Goal: Task Accomplishment & Management: Manage account settings

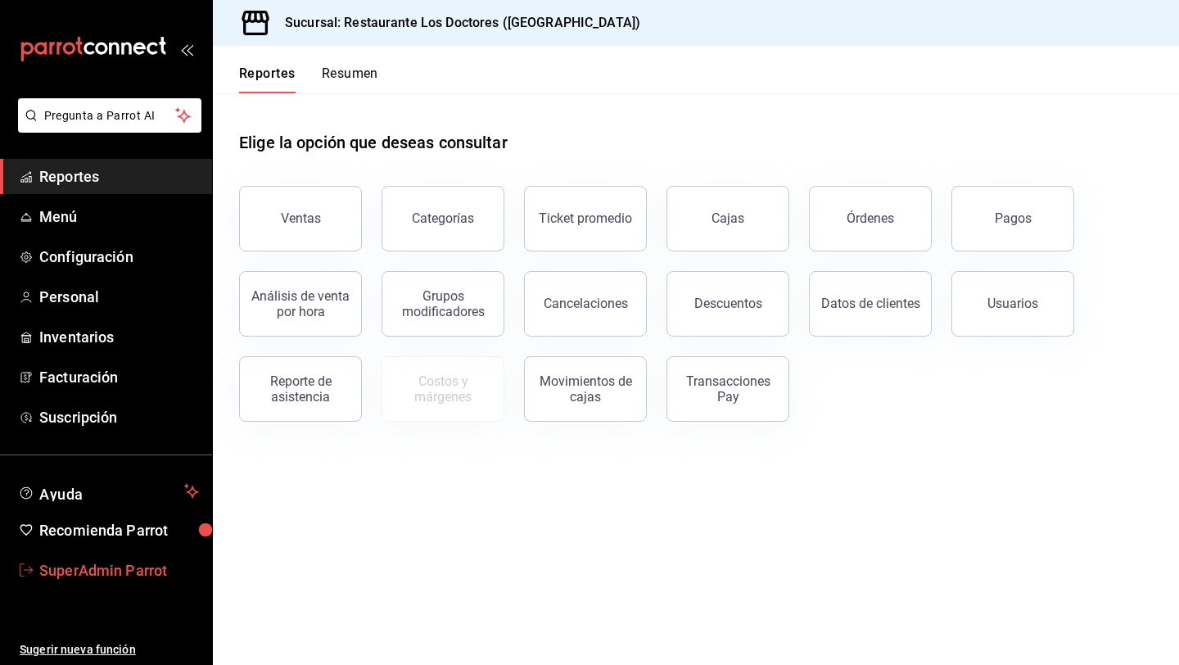
click at [103, 563] on span "SuperAdmin Parrot" at bounding box center [119, 570] width 160 height 22
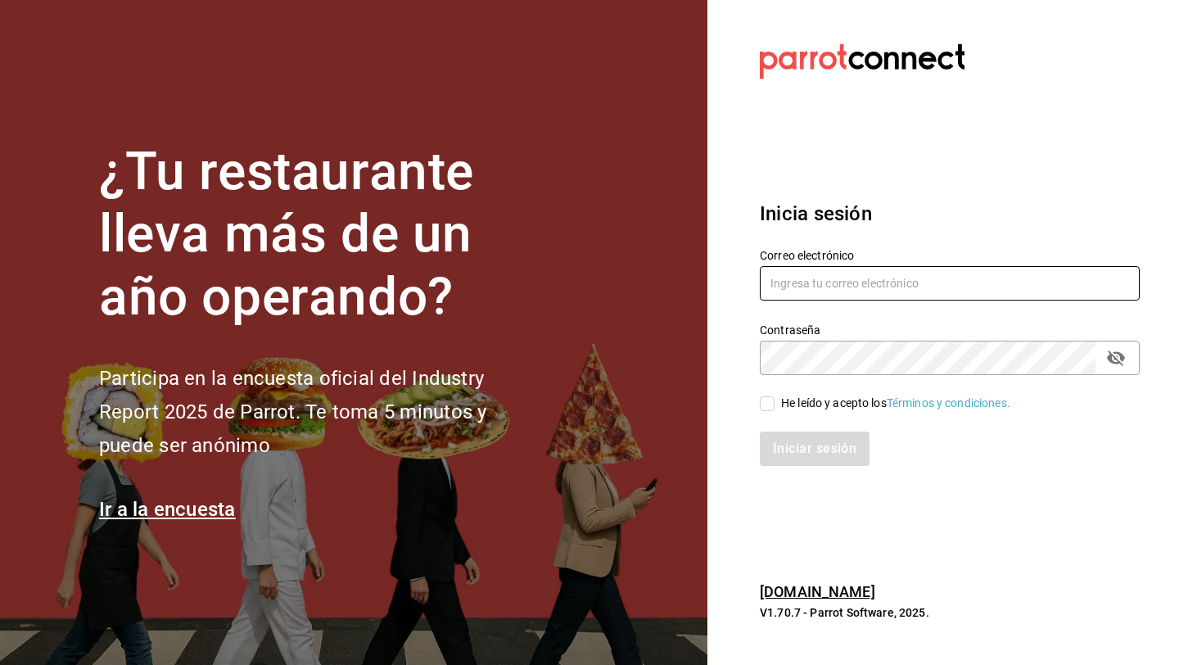
click at [897, 287] on input "text" at bounding box center [950, 283] width 380 height 34
type input "c"
click at [930, 274] on input "text" at bounding box center [950, 283] width 380 height 34
click at [850, 284] on input "text" at bounding box center [950, 283] width 380 height 34
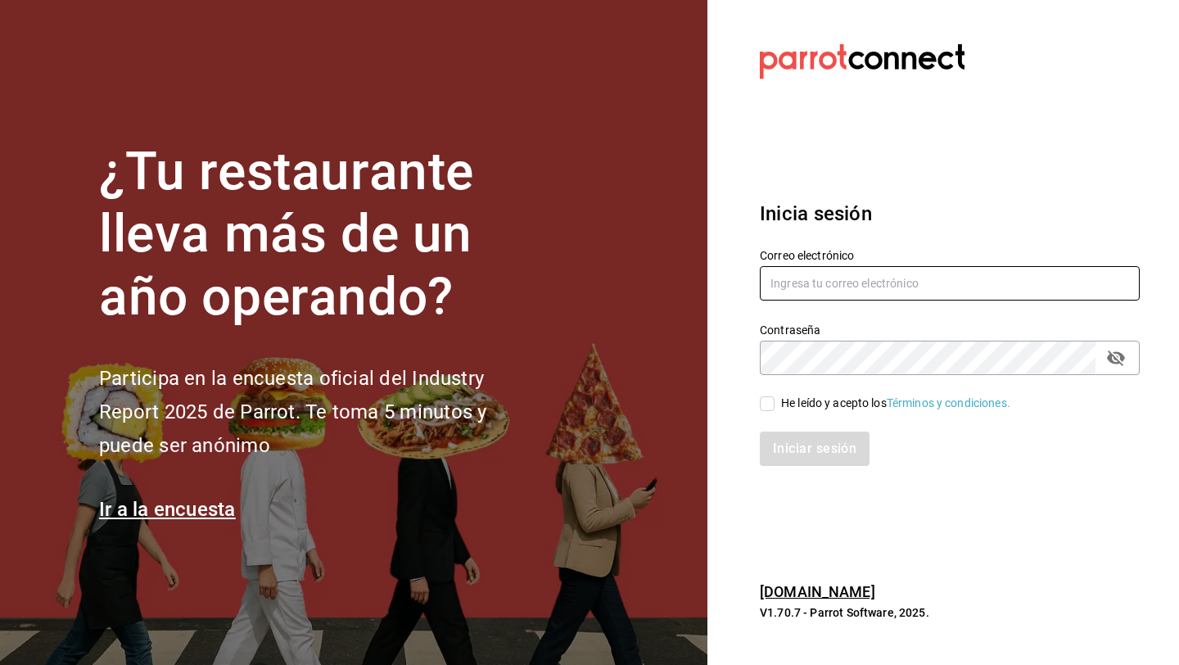
click at [851, 275] on input "text" at bounding box center [950, 283] width 380 height 34
type input "c"
type input "a"
type input "l"
click at [833, 284] on input "text" at bounding box center [950, 283] width 380 height 34
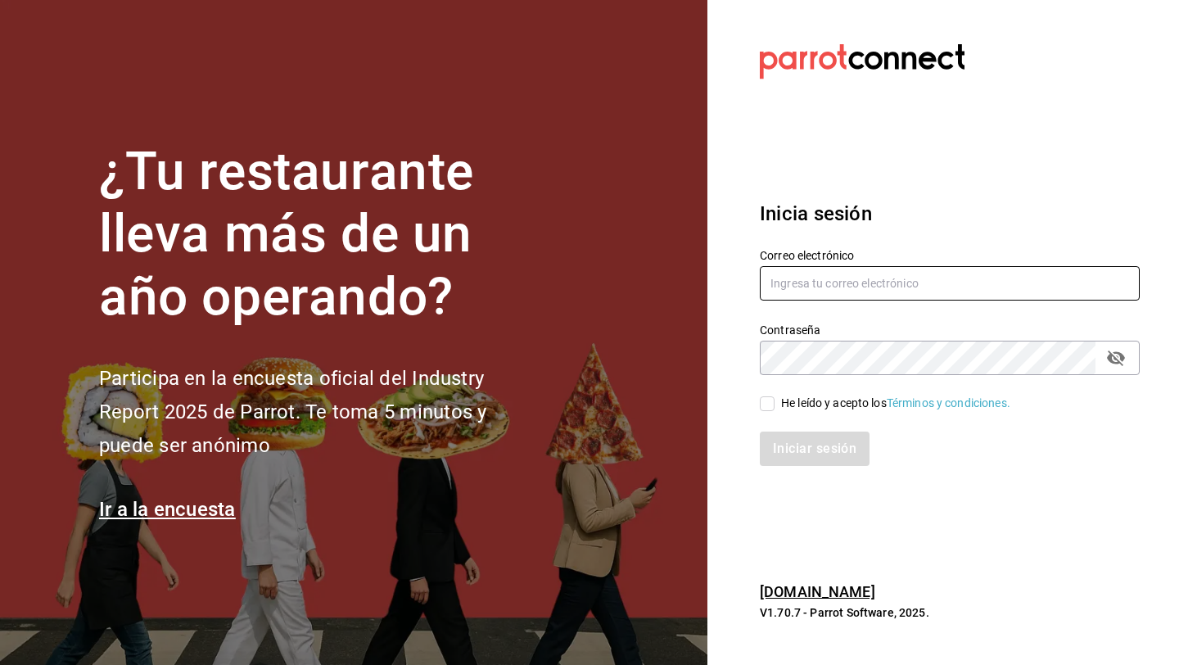
click at [856, 284] on input "text" at bounding box center [950, 283] width 380 height 34
click at [893, 274] on input "text" at bounding box center [950, 283] width 380 height 34
paste input "casaastralluxury@holbox.com"
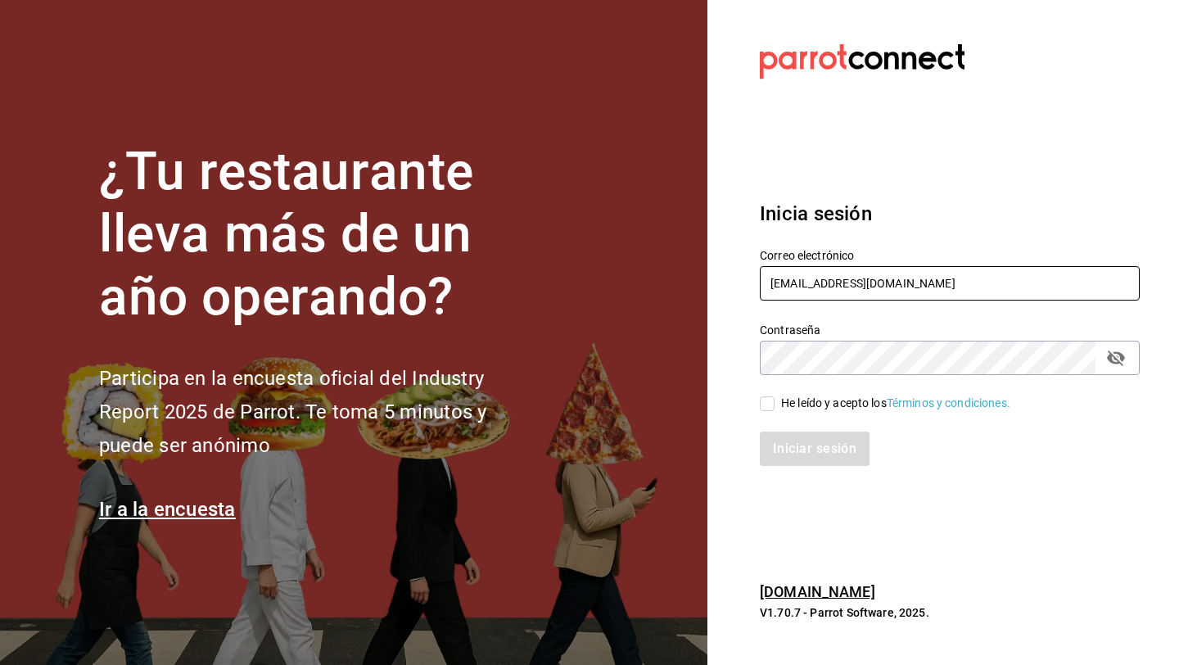
type input "casaastralluxury@holbox.com"
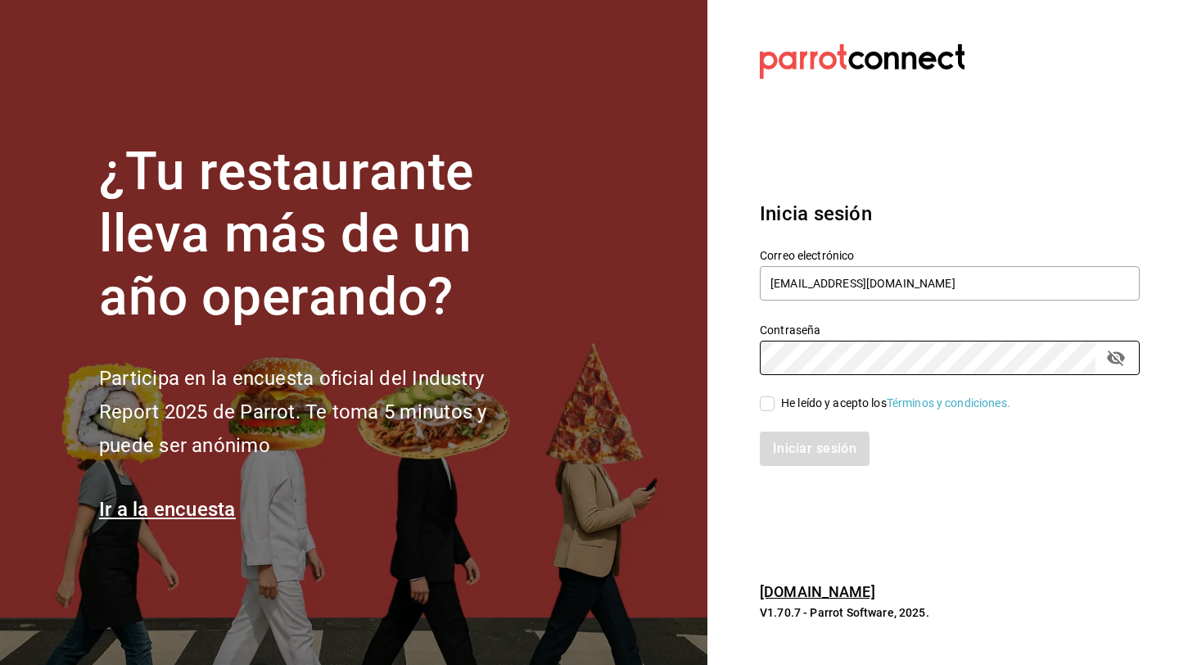
click at [766, 406] on input "He leído y acepto los Términos y condiciones." at bounding box center [767, 403] width 15 height 15
checkbox input "true"
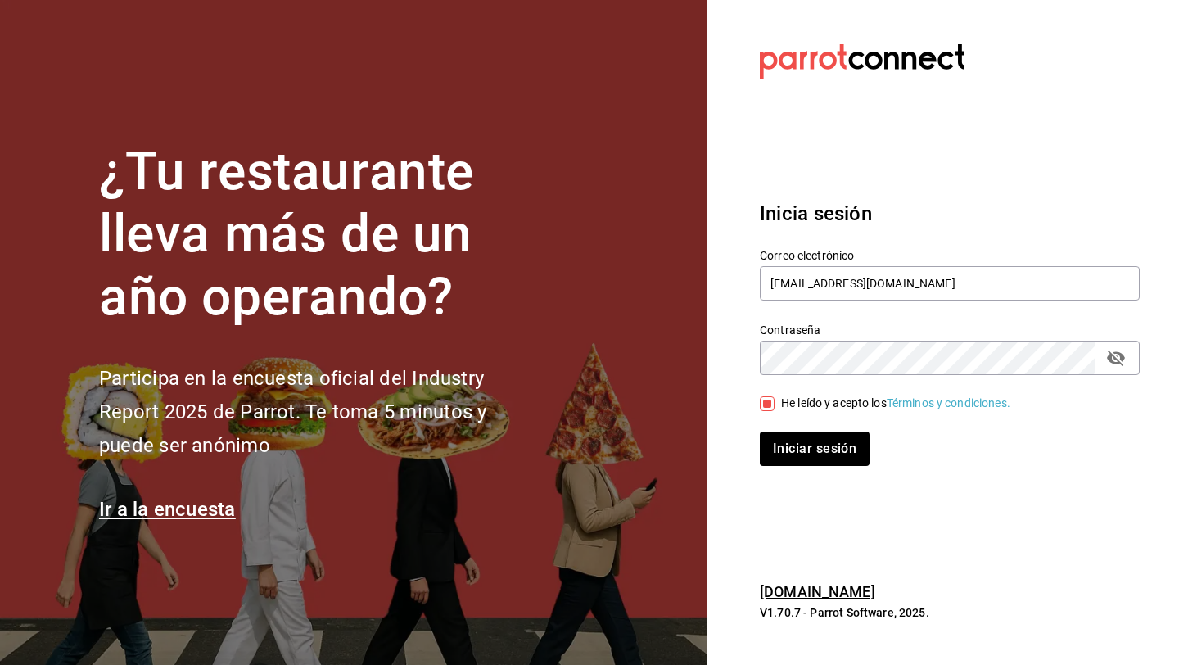
click at [803, 472] on div "Inicia sesión Correo electrónico casaastralluxury@holbox.com Contraseña Contras…" at bounding box center [950, 332] width 380 height 307
click at [803, 460] on button "Iniciar sesión" at bounding box center [815, 449] width 111 height 34
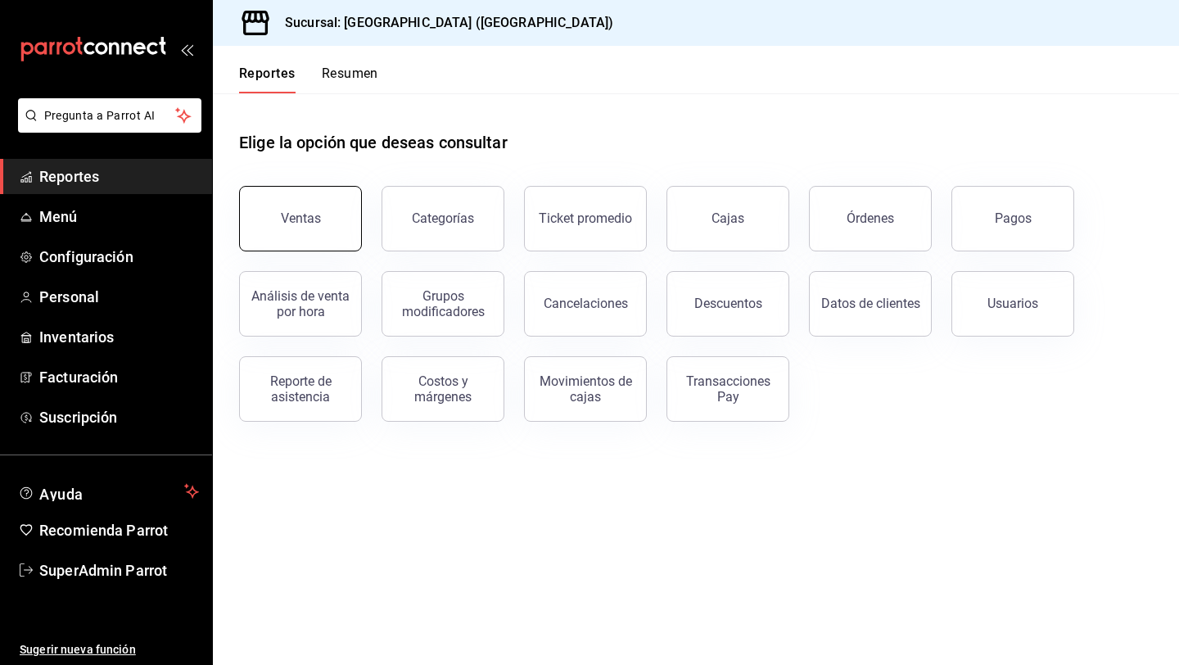
click at [305, 214] on div "Ventas" at bounding box center [301, 218] width 40 height 16
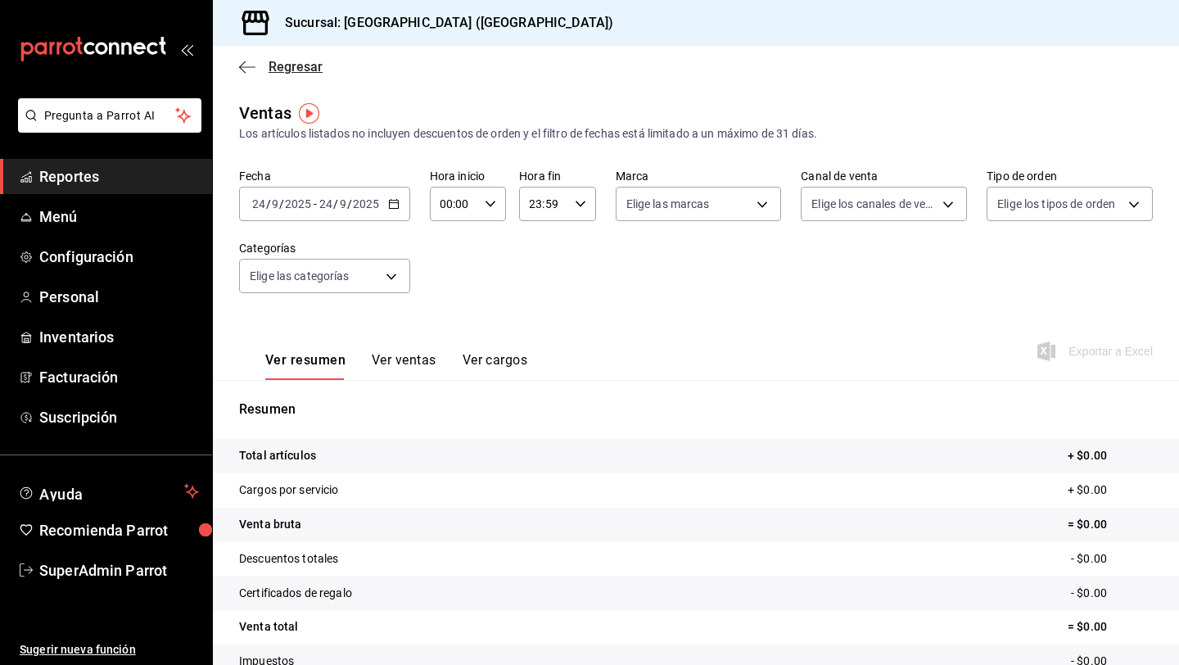
click at [246, 73] on icon "button" at bounding box center [247, 67] width 16 height 15
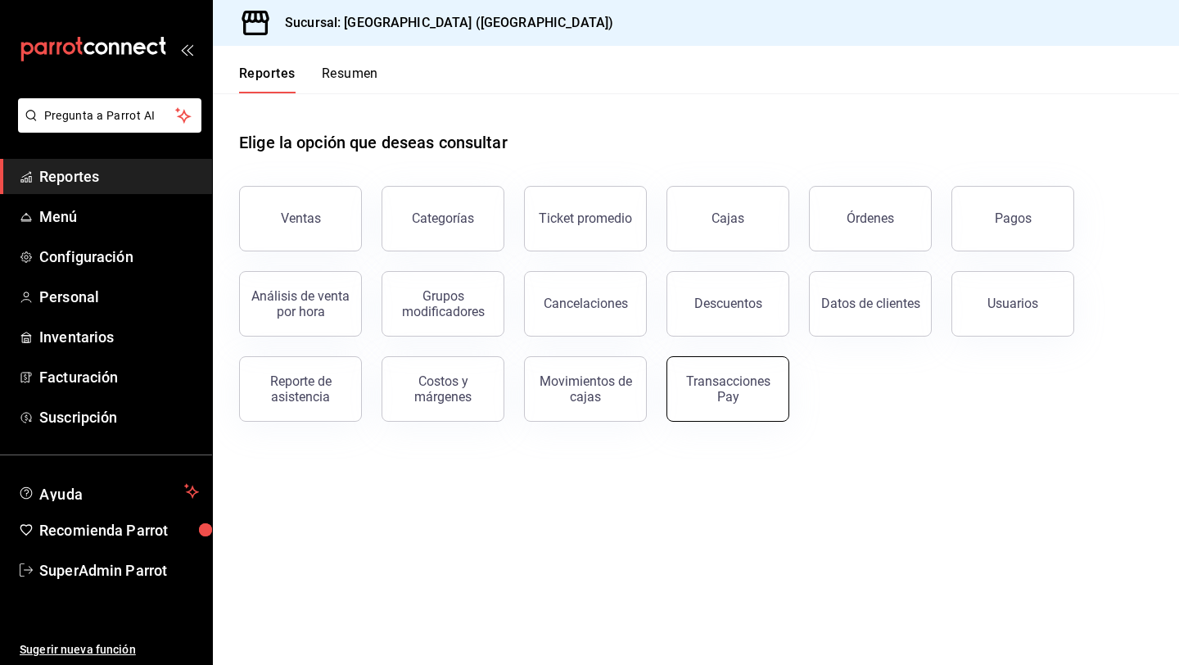
click at [720, 367] on button "Transacciones Pay" at bounding box center [728, 389] width 123 height 66
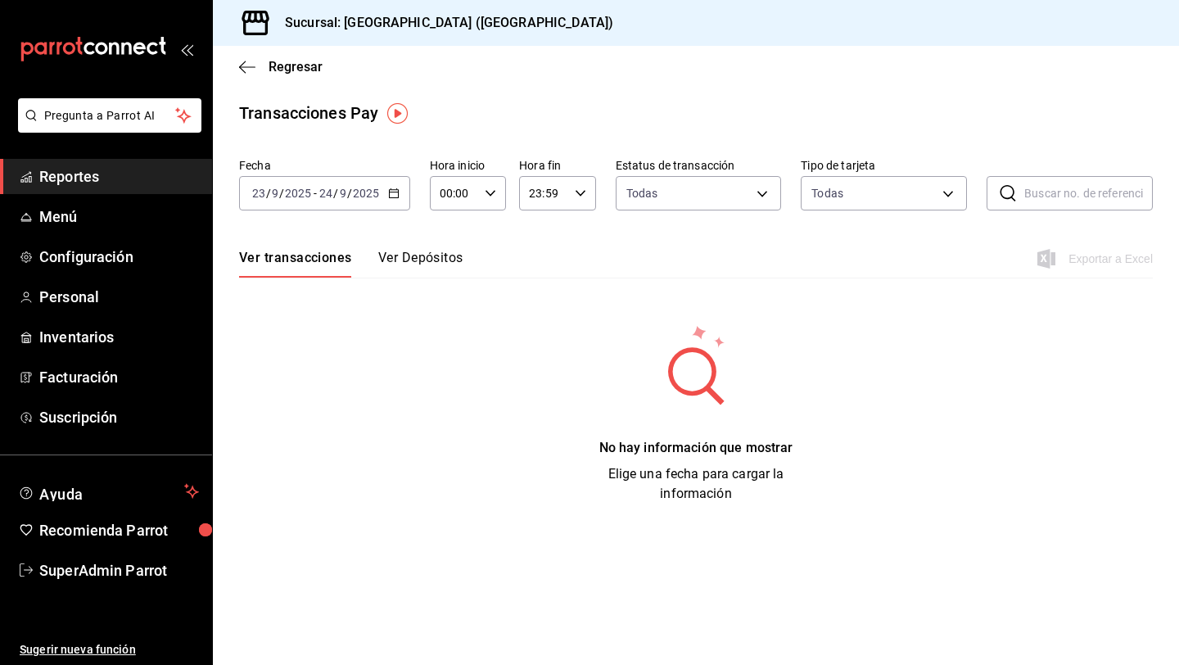
click at [90, 237] on ul "Reportes Menú Configuración Personal Inventarios Facturación Suscripción" at bounding box center [106, 297] width 212 height 276
click at [79, 222] on span "Menú" at bounding box center [119, 217] width 160 height 22
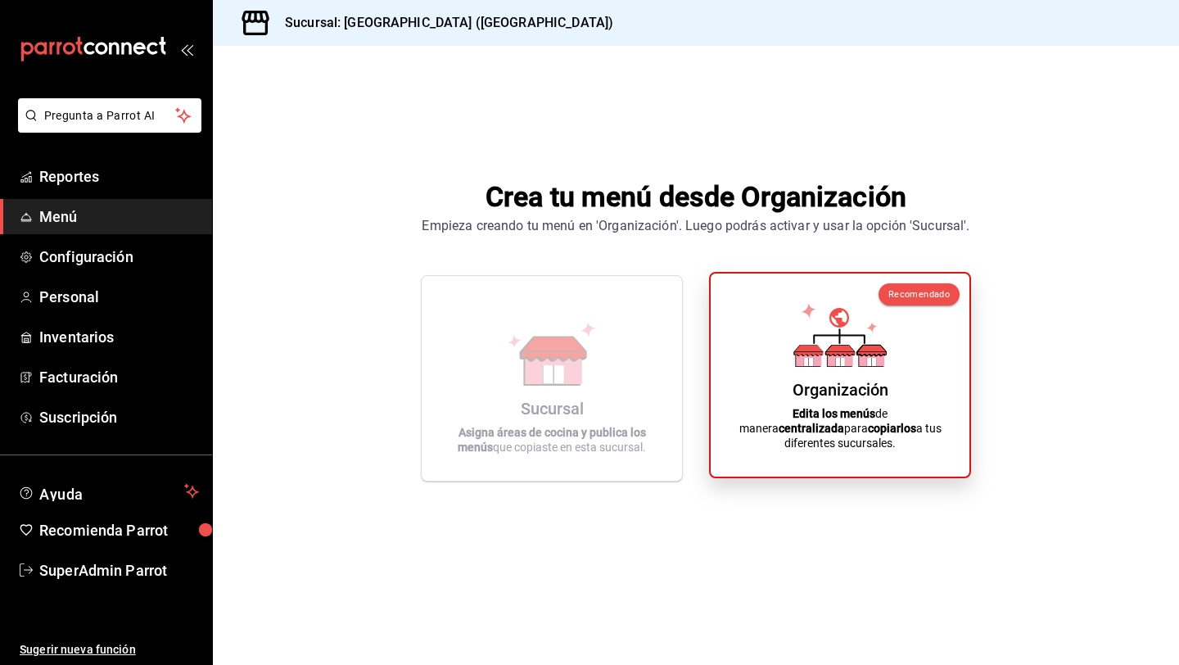
click at [884, 330] on icon at bounding box center [840, 335] width 93 height 64
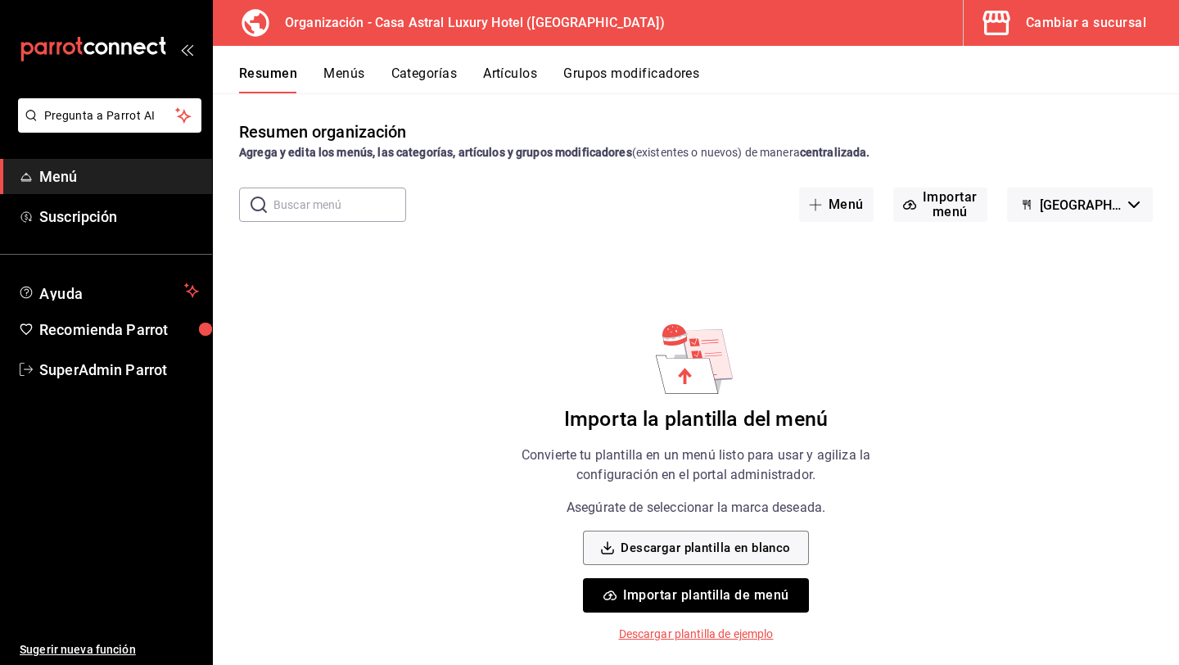
click at [115, 387] on ul "Sugerir nueva función" at bounding box center [106, 526] width 212 height 278
click at [106, 365] on span "SuperAdmin Parrot" at bounding box center [119, 370] width 160 height 22
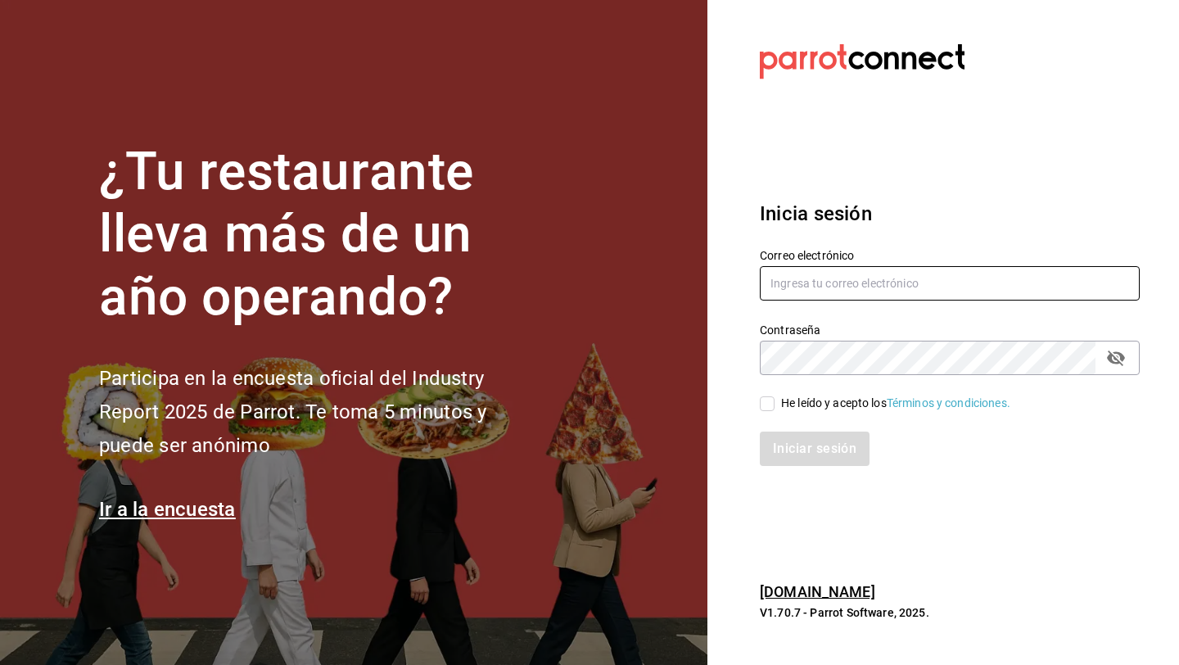
click at [787, 274] on input "text" at bounding box center [950, 283] width 380 height 34
type input "heladeriadelice@aguascalientes.com"
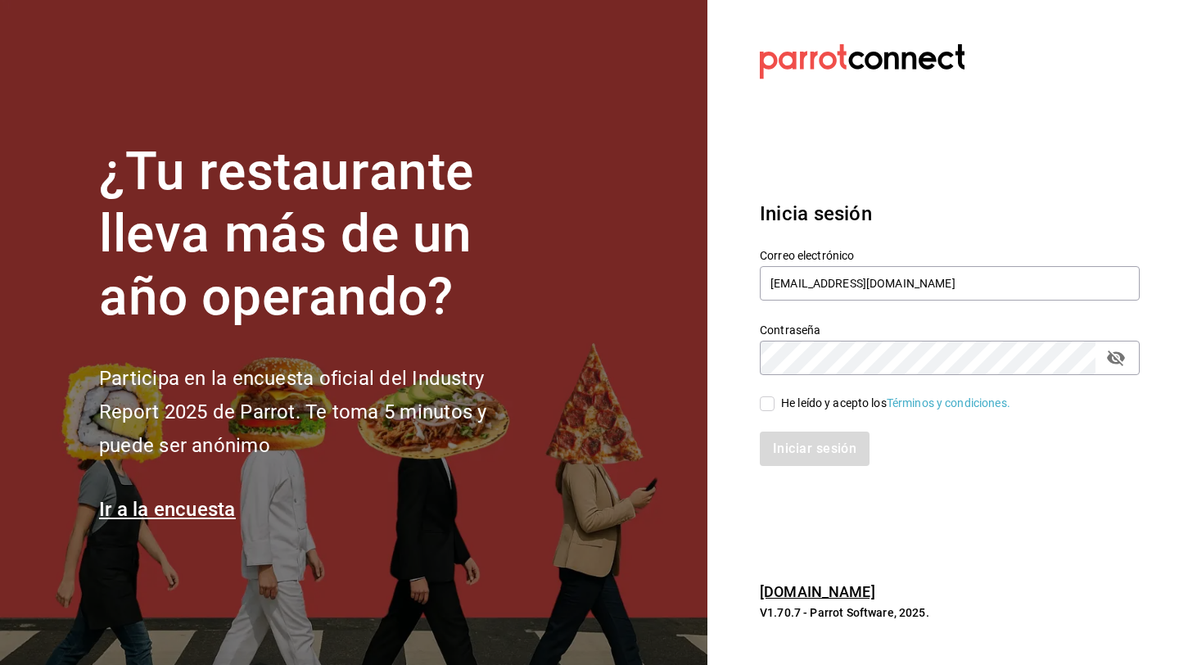
click at [792, 400] on div "He leído y acepto los Términos y condiciones." at bounding box center [895, 403] width 229 height 17
click at [775, 400] on input "He leído y acepto los Términos y condiciones." at bounding box center [767, 403] width 15 height 15
checkbox input "true"
click at [786, 458] on button "Iniciar sesión" at bounding box center [815, 449] width 111 height 34
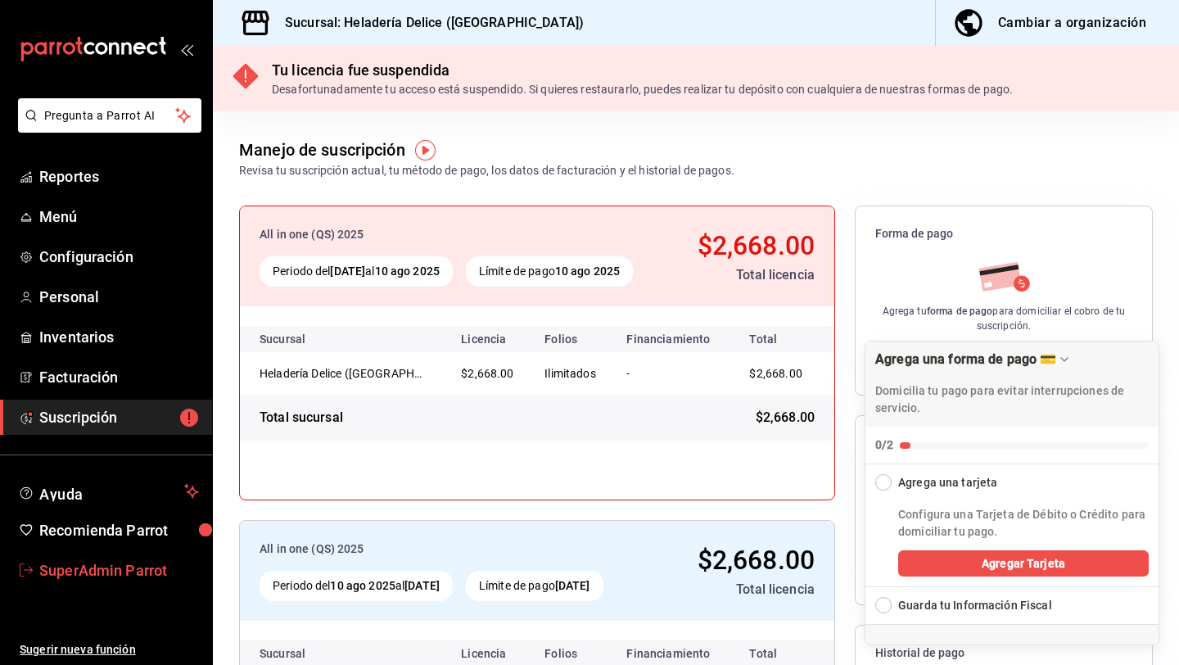
click at [107, 581] on link "SuperAdmin Parrot" at bounding box center [106, 570] width 212 height 35
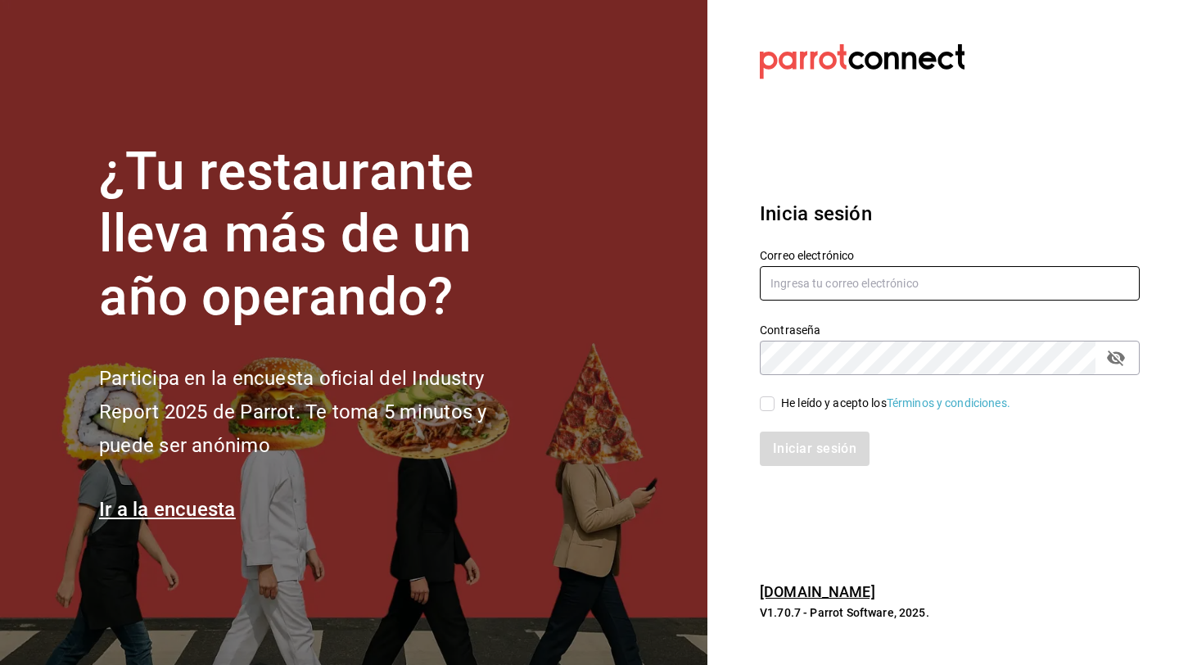
click at [873, 298] on input "text" at bounding box center [950, 283] width 380 height 34
type input "mangia@tlalpan.com"
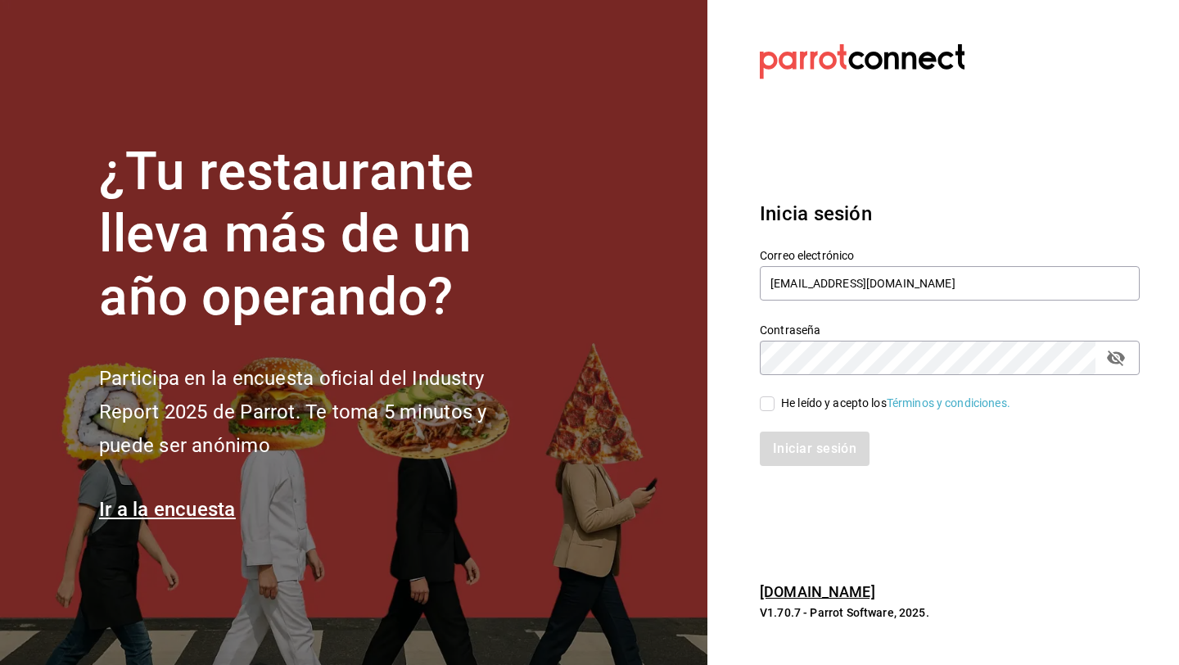
click at [776, 407] on span "He leído y acepto los Términos y condiciones." at bounding box center [893, 403] width 236 height 17
click at [775, 407] on input "He leído y acepto los Términos y condiciones." at bounding box center [767, 403] width 15 height 15
checkbox input "true"
click at [783, 460] on button "Iniciar sesión" at bounding box center [815, 449] width 111 height 34
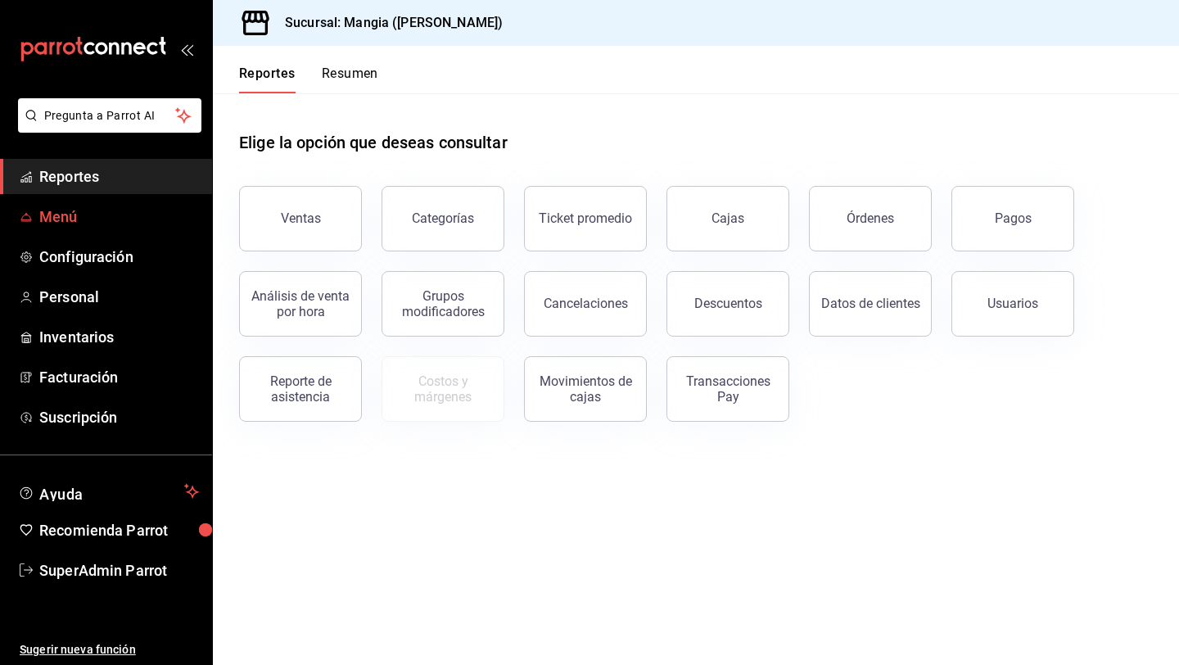
click at [105, 221] on span "Menú" at bounding box center [119, 217] width 160 height 22
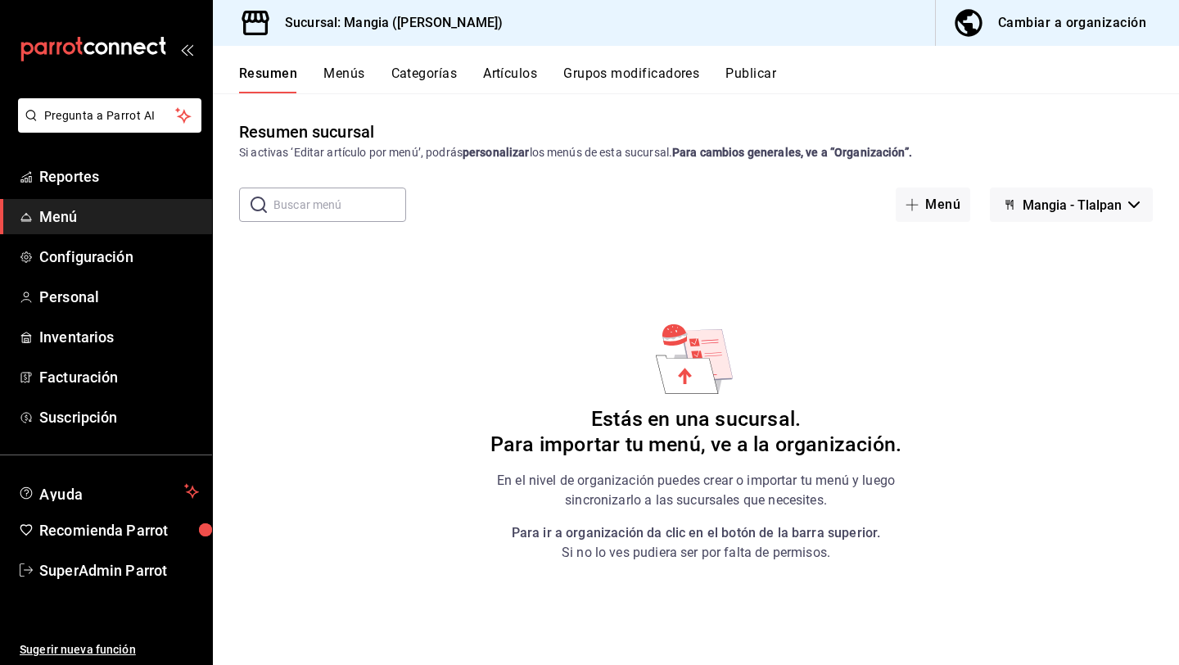
click at [1085, 20] on div "Cambiar a organización" at bounding box center [1072, 22] width 148 height 23
